Goal: Contribute content

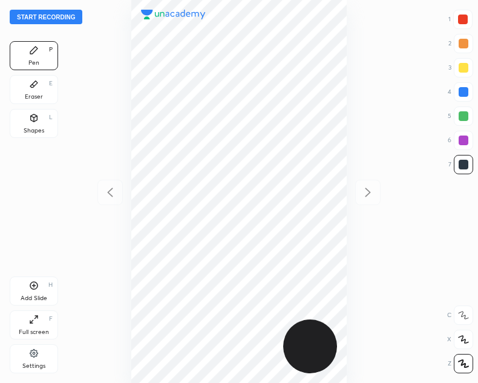
scroll to position [383, 284]
click at [38, 17] on button "Start recording" at bounding box center [46, 17] width 73 height 15
click at [464, 16] on div at bounding box center [463, 20] width 10 height 10
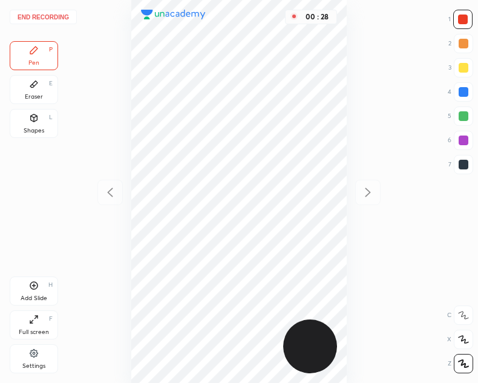
click at [459, 167] on div at bounding box center [464, 165] width 10 height 10
click at [34, 287] on icon at bounding box center [34, 286] width 10 height 10
click at [108, 185] on icon at bounding box center [110, 192] width 15 height 15
click at [458, 23] on div at bounding box center [463, 20] width 10 height 10
click at [461, 166] on div at bounding box center [464, 165] width 10 height 10
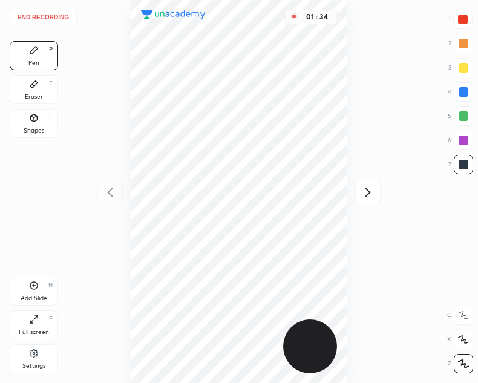
click at [34, 289] on icon at bounding box center [34, 286] width 10 height 10
click at [110, 194] on icon at bounding box center [109, 192] width 5 height 9
click at [374, 199] on icon at bounding box center [368, 192] width 15 height 15
click at [112, 198] on icon at bounding box center [110, 192] width 15 height 15
click at [370, 206] on div "01 : 44" at bounding box center [239, 191] width 284 height 383
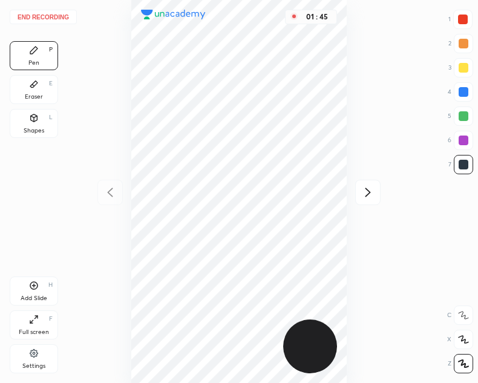
click at [371, 185] on icon at bounding box center [368, 192] width 15 height 15
click at [110, 197] on icon at bounding box center [110, 192] width 15 height 15
click at [37, 282] on icon at bounding box center [34, 286] width 10 height 10
click at [28, 128] on div "Shapes" at bounding box center [34, 131] width 21 height 6
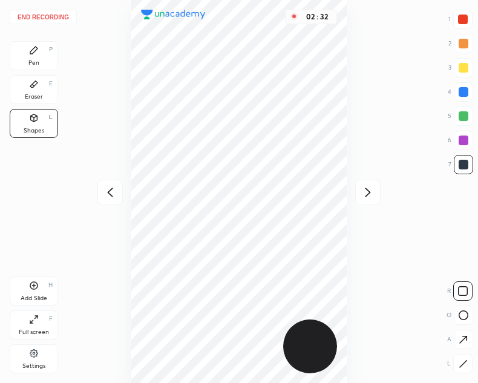
click at [36, 50] on icon at bounding box center [33, 50] width 7 height 7
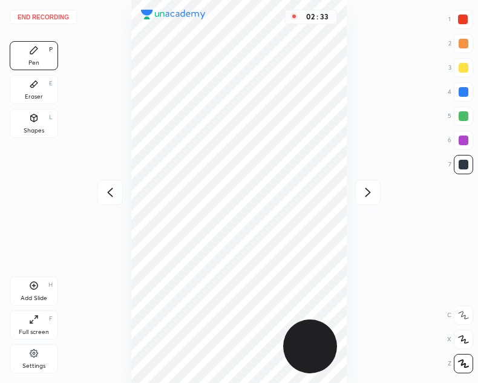
click at [460, 20] on div at bounding box center [463, 20] width 10 height 10
click at [462, 162] on div at bounding box center [464, 165] width 10 height 10
click at [108, 192] on icon at bounding box center [109, 192] width 5 height 9
click at [373, 194] on icon at bounding box center [368, 192] width 15 height 15
click at [106, 195] on icon at bounding box center [110, 192] width 15 height 15
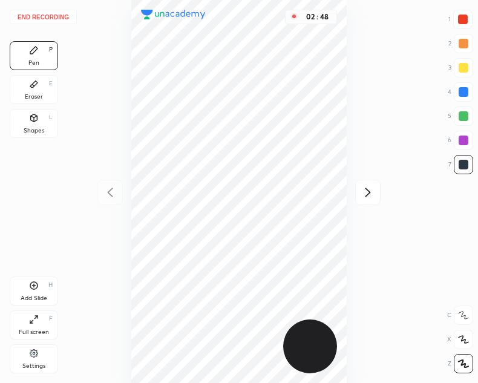
click at [360, 196] on div at bounding box center [367, 192] width 25 height 25
click at [121, 190] on div at bounding box center [109, 192] width 25 height 25
click at [364, 195] on icon at bounding box center [368, 192] width 15 height 15
click at [111, 193] on icon at bounding box center [110, 192] width 15 height 15
click at [373, 194] on icon at bounding box center [368, 192] width 15 height 15
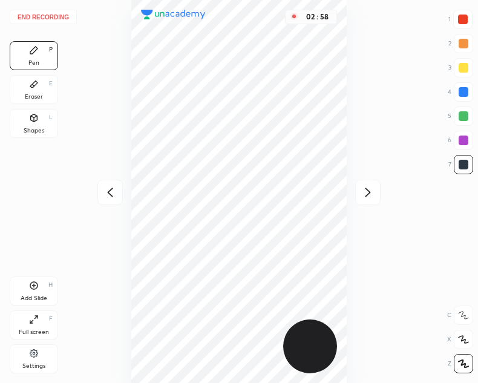
click at [115, 193] on icon at bounding box center [110, 192] width 15 height 15
click at [372, 196] on icon at bounding box center [368, 192] width 15 height 15
click at [364, 195] on icon at bounding box center [368, 192] width 15 height 15
click at [111, 194] on icon at bounding box center [110, 192] width 15 height 15
click at [368, 194] on icon at bounding box center [367, 192] width 5 height 9
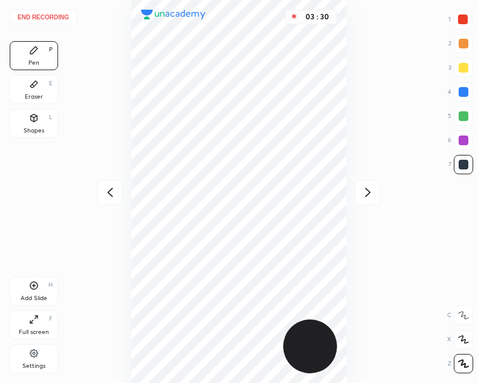
click at [109, 193] on icon at bounding box center [109, 192] width 5 height 9
click at [468, 18] on div at bounding box center [462, 19] width 19 height 19
click at [362, 192] on icon at bounding box center [368, 192] width 15 height 15
click at [109, 188] on icon at bounding box center [110, 192] width 15 height 15
click at [41, 279] on div "Add Slide H" at bounding box center [34, 290] width 48 height 29
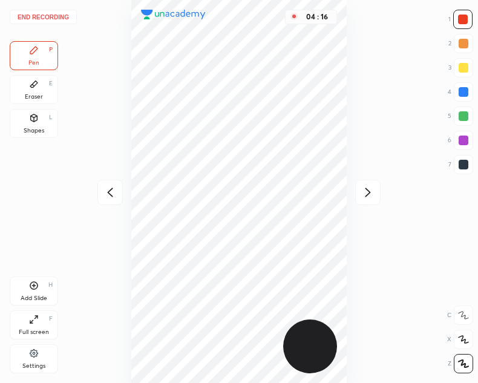
click at [459, 160] on div at bounding box center [464, 165] width 10 height 10
click at [108, 188] on icon at bounding box center [110, 192] width 15 height 15
click at [376, 193] on div at bounding box center [367, 192] width 25 height 25
click at [105, 201] on div at bounding box center [109, 192] width 25 height 25
click at [35, 293] on div "Add Slide H" at bounding box center [34, 290] width 48 height 29
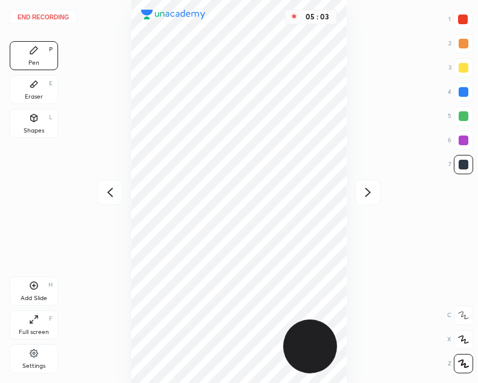
click at [106, 193] on icon at bounding box center [110, 192] width 15 height 15
click at [358, 194] on div at bounding box center [367, 192] width 25 height 25
click at [368, 190] on icon at bounding box center [367, 192] width 5 height 9
click at [50, 13] on button "End recording" at bounding box center [43, 17] width 67 height 15
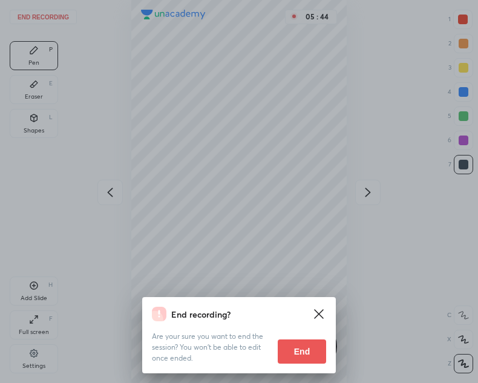
click at [303, 348] on button "End" at bounding box center [302, 351] width 48 height 24
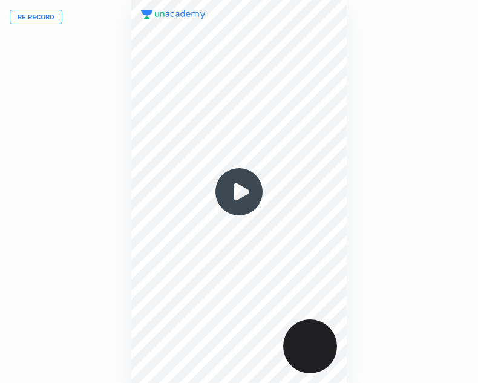
click at [239, 198] on img at bounding box center [239, 192] width 58 height 58
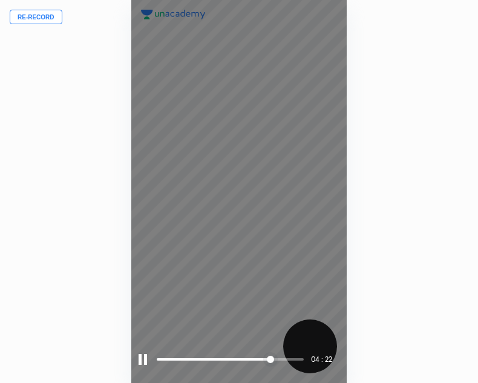
click at [140, 357] on div at bounding box center [143, 359] width 8 height 11
click at [151, 355] on div "04 : 23" at bounding box center [239, 359] width 201 height 18
click at [143, 362] on div at bounding box center [144, 359] width 11 height 11
click at [142, 360] on div at bounding box center [143, 359] width 8 height 11
click at [139, 362] on div at bounding box center [144, 359] width 11 height 11
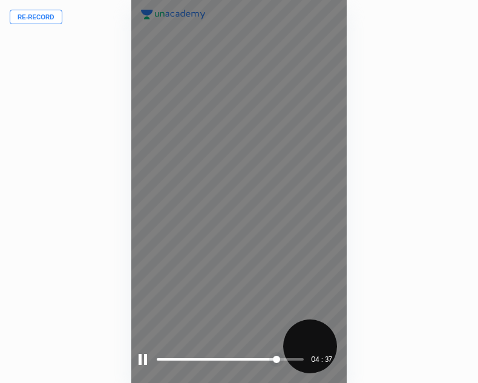
click at [144, 361] on div at bounding box center [143, 359] width 8 height 11
